Goal: Register for event/course

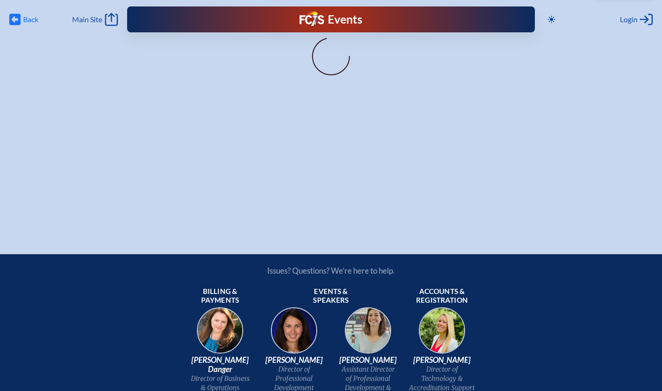
click at [18, 18] on icon at bounding box center [15, 20] width 12 height 12
click at [626, 18] on span "Login" at bounding box center [629, 19] width 18 height 9
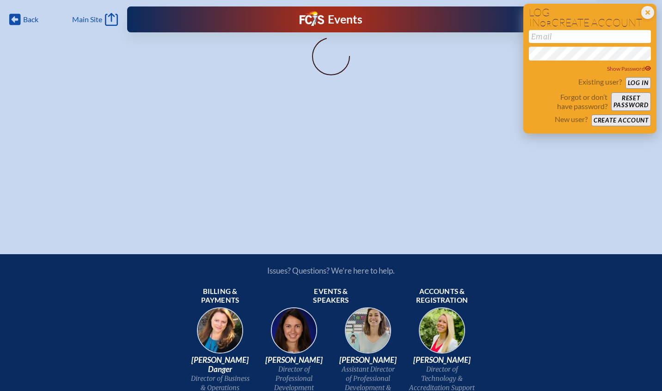
click at [584, 35] on input "email" at bounding box center [590, 36] width 122 height 13
type input "scooner"
type input "[EMAIL_ADDRESS][DOMAIN_NAME]"
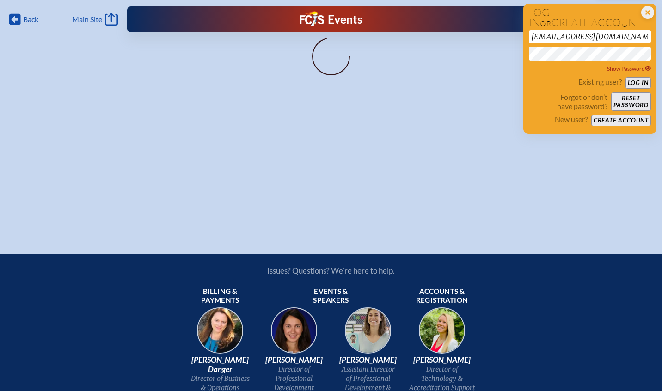
click at [516, 53] on div "Back Back Main Site Main Site Toggle to Dark Mode Close Login Area Log in or cr…" at bounding box center [331, 112] width 662 height 225
click at [642, 77] on div "Existing user? Log in" at bounding box center [590, 83] width 122 height 12
click at [642, 79] on button "Log in" at bounding box center [637, 83] width 25 height 12
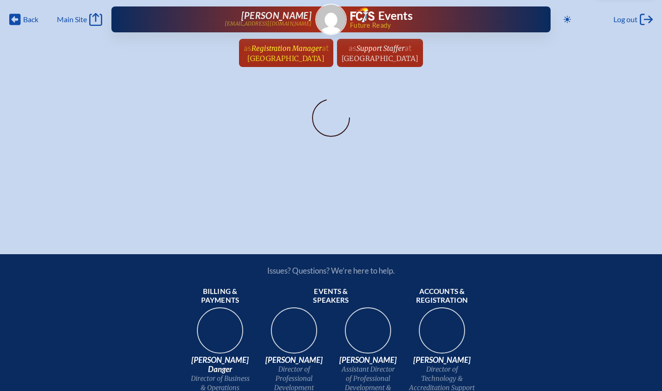
click at [267, 45] on span "Registration Manager" at bounding box center [286, 48] width 70 height 9
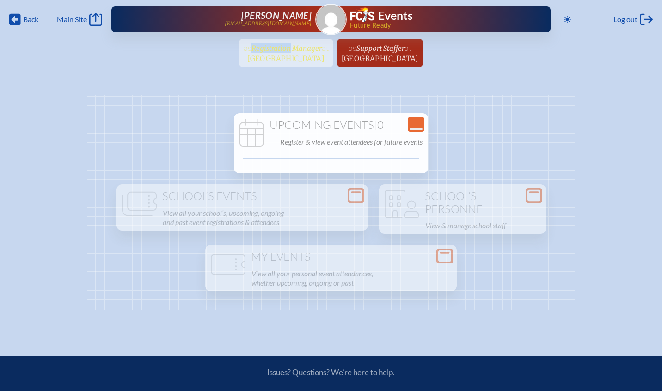
click at [267, 45] on ul "as Registration Manager at [GEOGRAPHIC_DATA] since [DATE] as Support Staffer at…" at bounding box center [331, 56] width 662 height 34
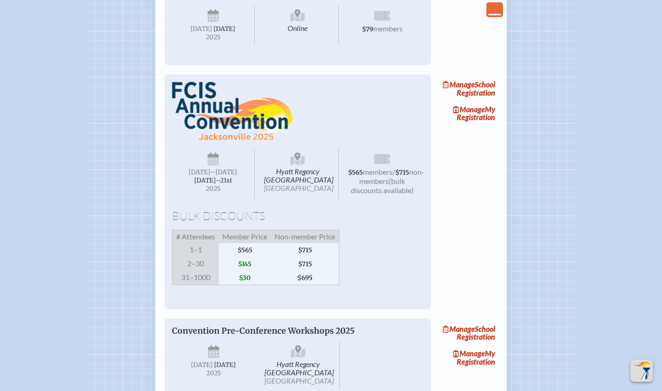
scroll to position [1126, 0]
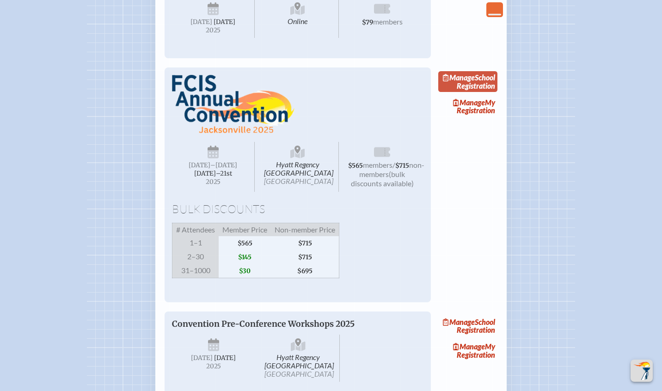
click at [488, 92] on link "Manage School Registration" at bounding box center [467, 81] width 59 height 21
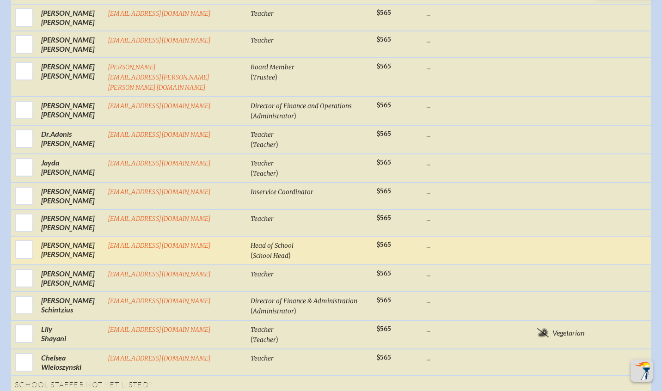
scroll to position [644, 0]
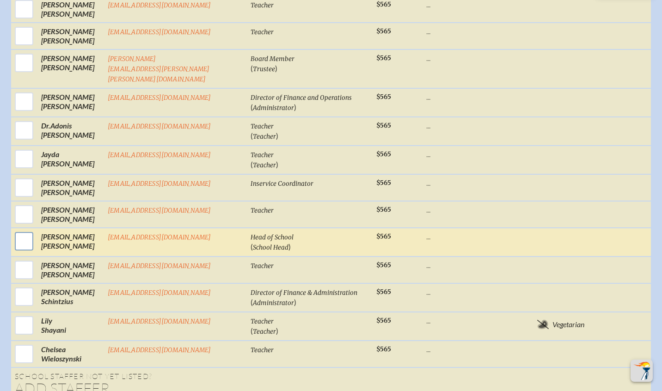
click at [34, 253] on input "checkbox" at bounding box center [23, 241] width 23 height 23
checkbox input "true"
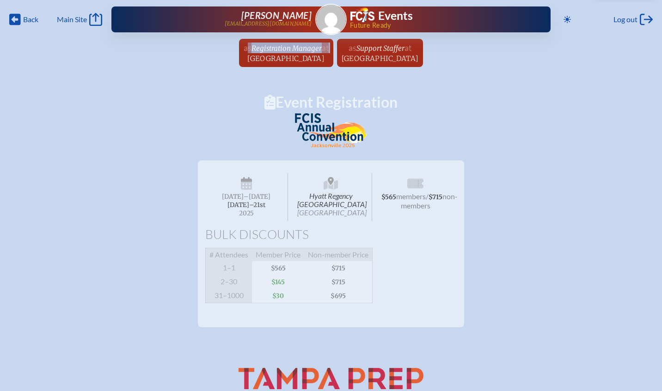
scroll to position [0, 0]
